Goal: Task Accomplishment & Management: Use online tool/utility

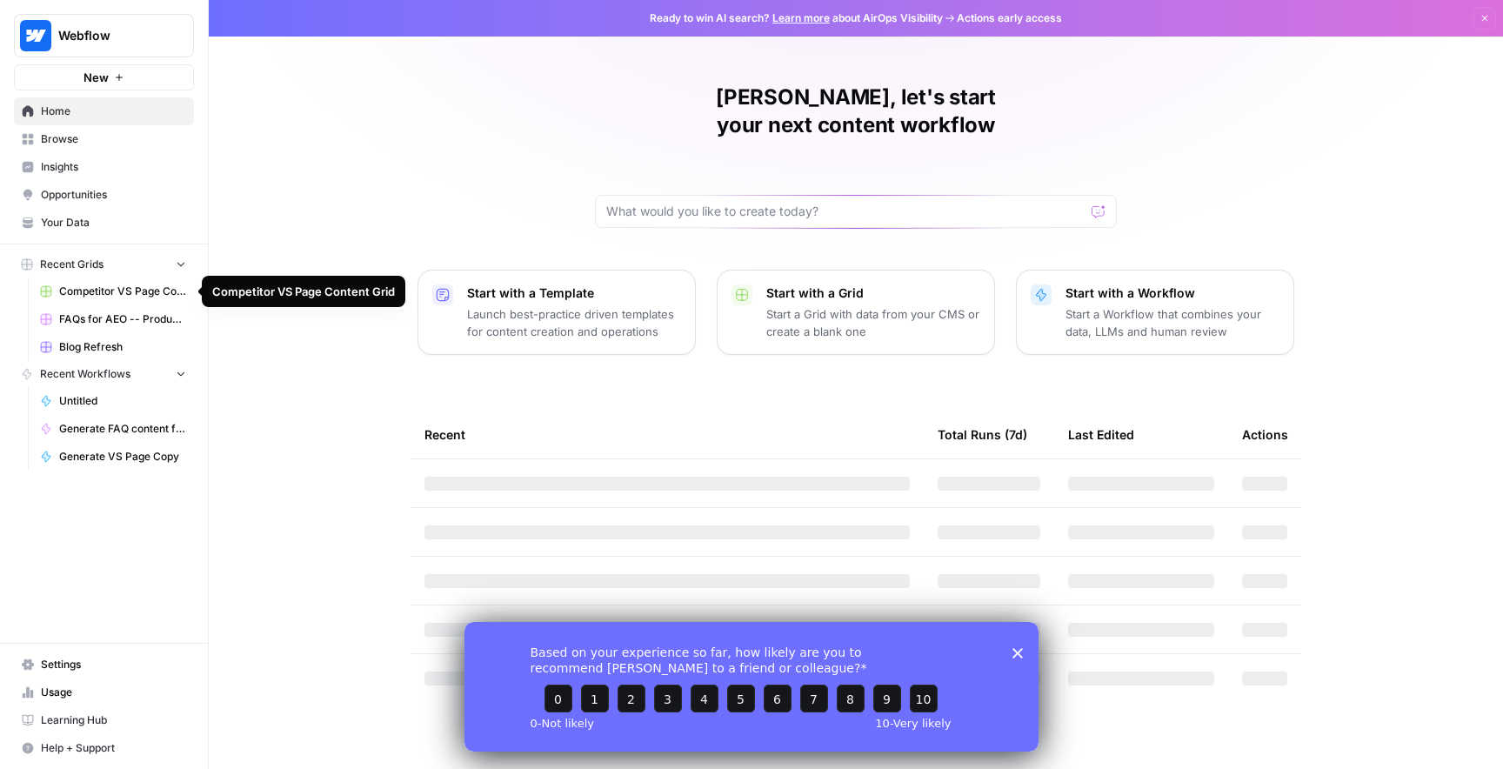
click at [111, 348] on span "Blog Refresh" at bounding box center [122, 347] width 127 height 16
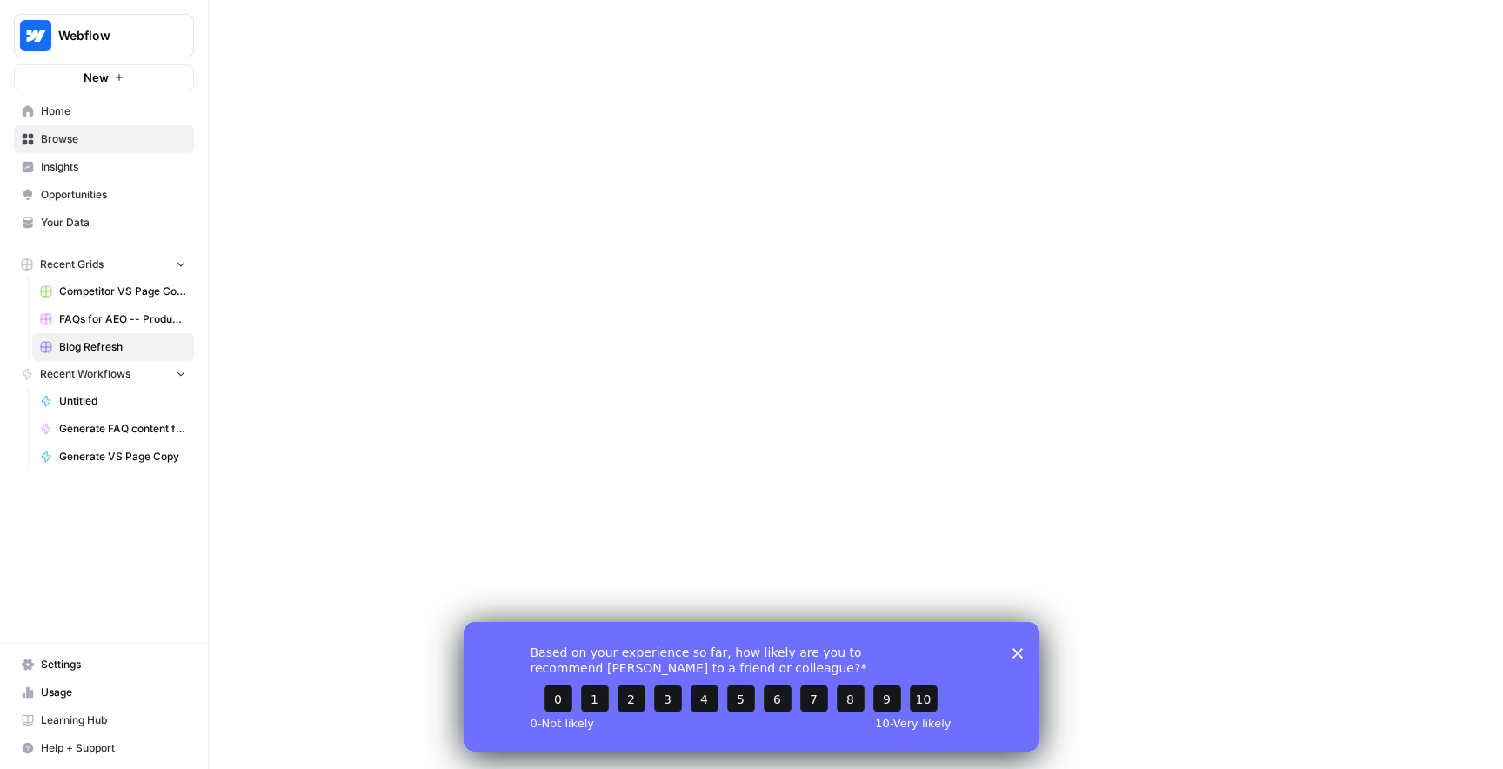
click at [1016, 654] on icon "Close survey" at bounding box center [1017, 652] width 10 height 10
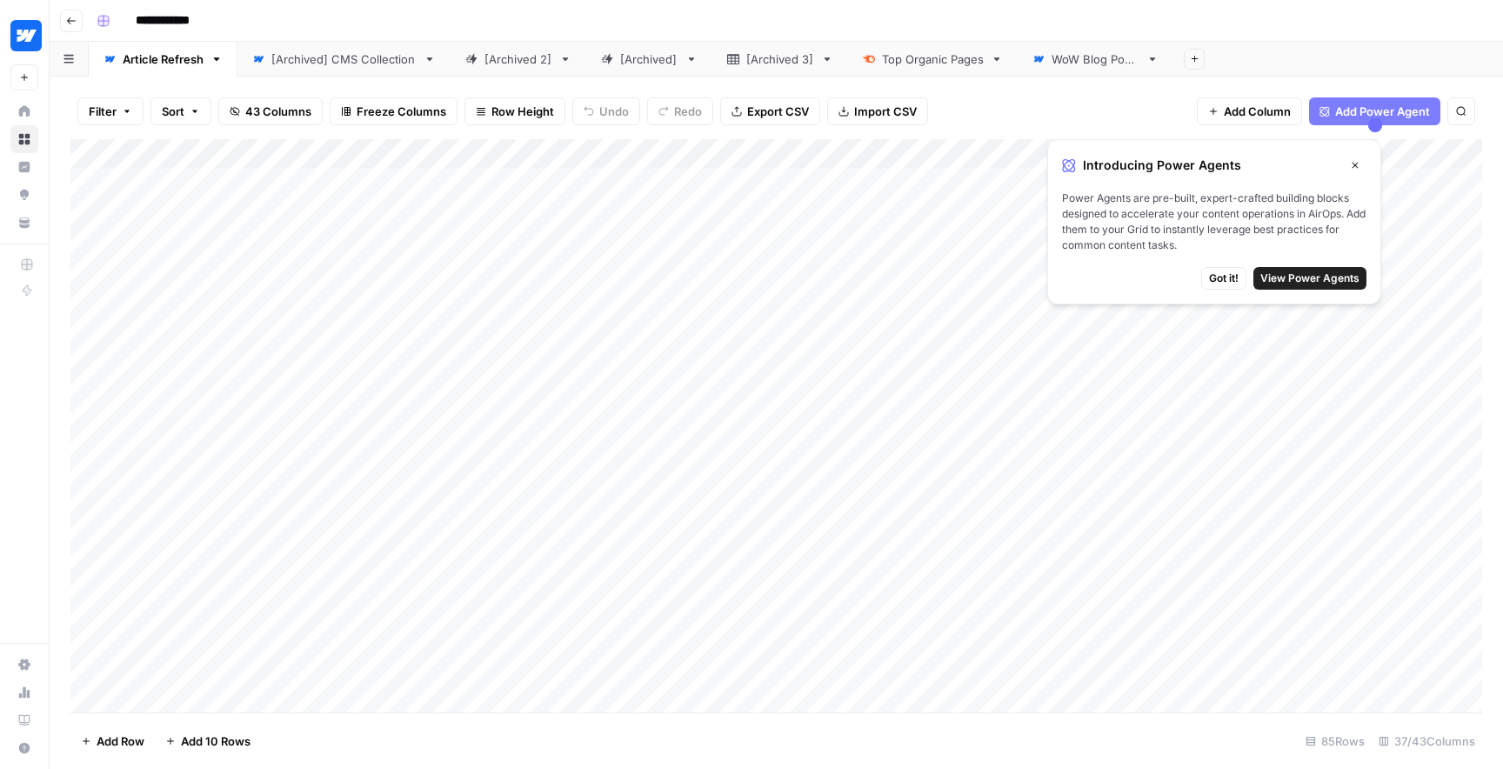
click at [326, 184] on div "Add Column" at bounding box center [776, 425] width 1412 height 573
click at [1353, 164] on icon "button" at bounding box center [1355, 166] width 6 height 6
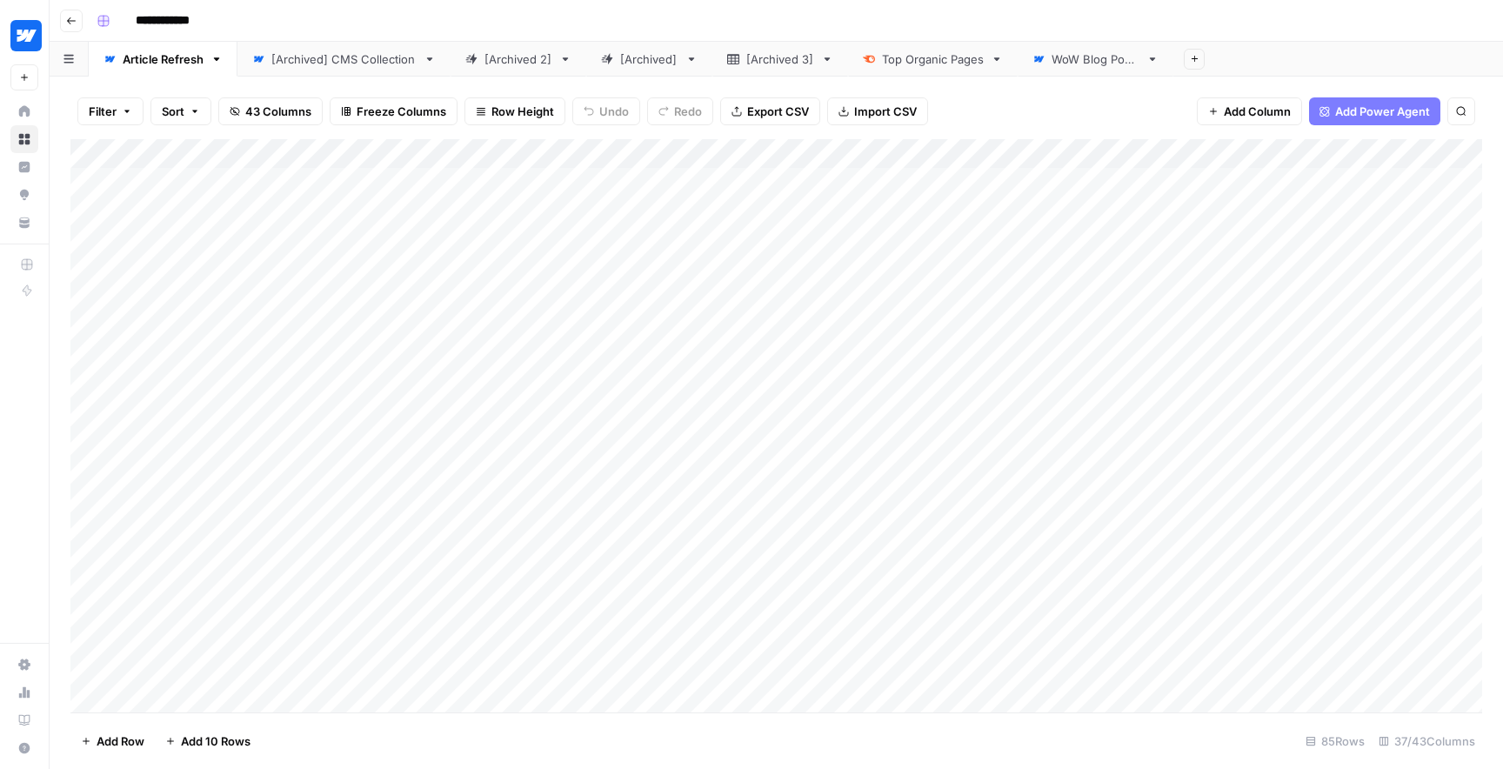
click at [402, 176] on div "Add Column" at bounding box center [776, 425] width 1412 height 573
click at [402, 177] on input "**********" at bounding box center [276, 187] width 278 height 21
click at [122, 203] on div "Add Column" at bounding box center [776, 425] width 1412 height 573
click at [1298, 189] on div "Add Column" at bounding box center [776, 425] width 1412 height 573
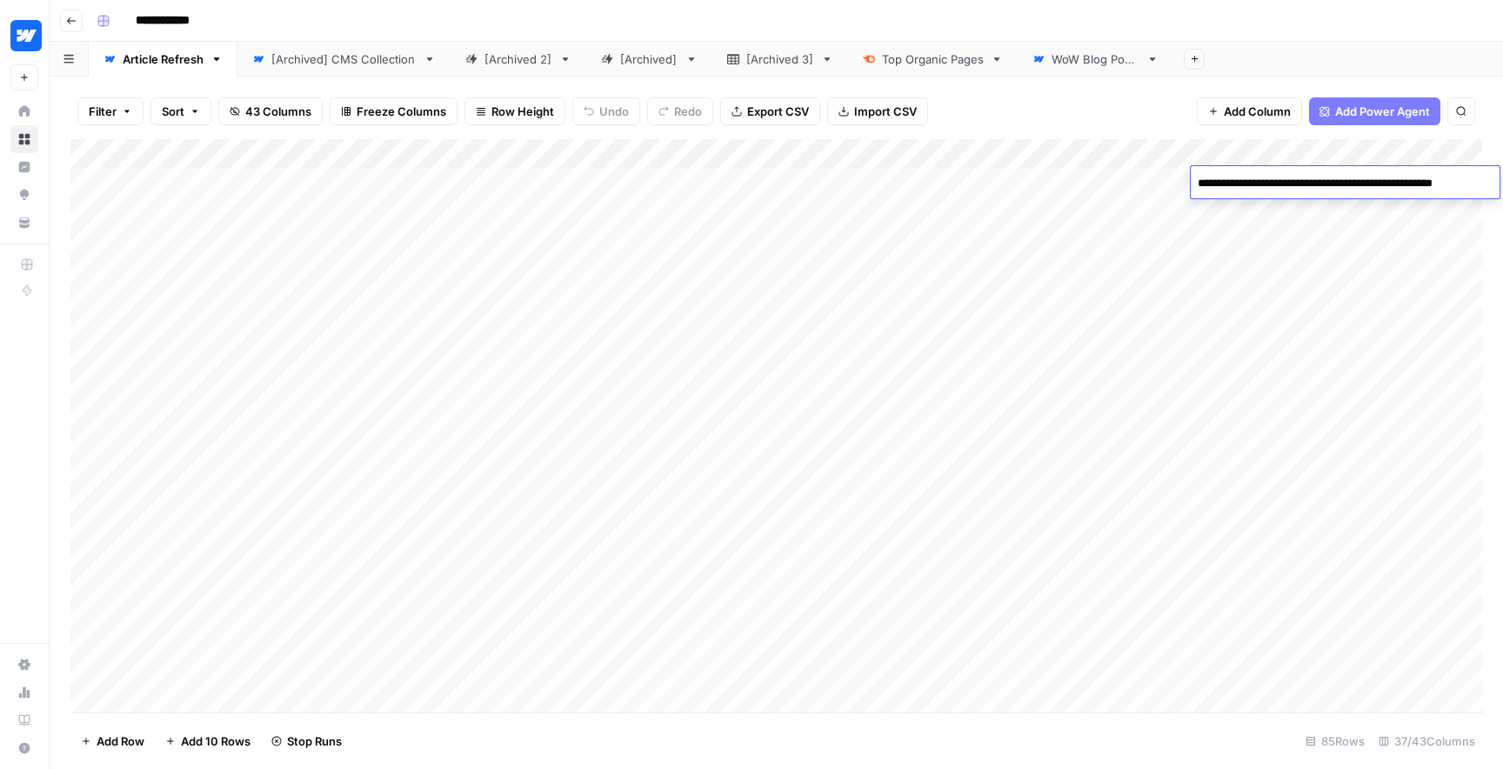
click at [1064, 252] on div "Add Column" at bounding box center [776, 425] width 1412 height 573
click at [368, 61] on div "[Archived] CMS Collection" at bounding box center [343, 58] width 145 height 17
click at [166, 58] on div "Article Refresh" at bounding box center [163, 58] width 81 height 17
click at [70, 63] on button "button" at bounding box center [69, 59] width 39 height 34
